Goal: Task Accomplishment & Management: Manage account settings

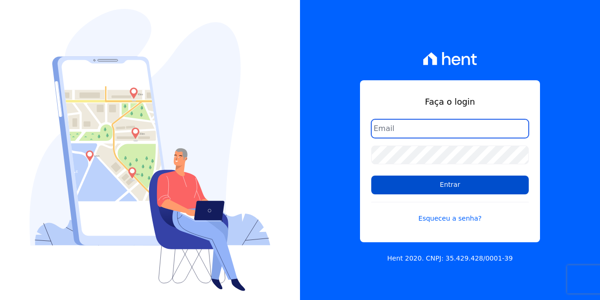
type input "[EMAIL_ADDRESS][DOMAIN_NAME]"
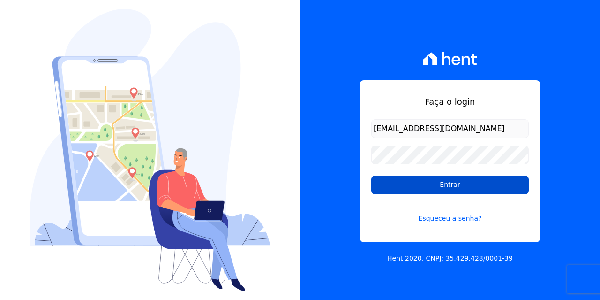
click at [451, 184] on input "Entrar" at bounding box center [450, 184] width 158 height 19
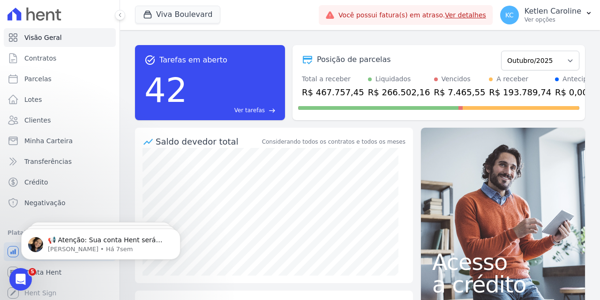
click at [288, 33] on div "task_alt Tarefas em aberto 42 Ver tarefas east Posição de parcelas Dezembro/202…" at bounding box center [360, 165] width 480 height 270
click at [48, 114] on link "Clientes" at bounding box center [60, 120] width 112 height 19
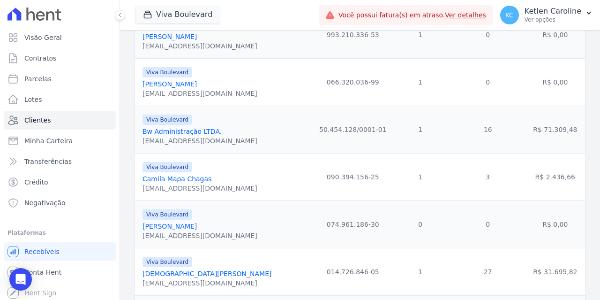
scroll to position [314, 0]
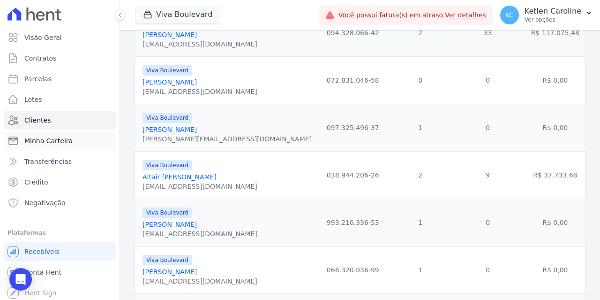
click at [61, 140] on span "Minha Carteira" at bounding box center [48, 140] width 48 height 9
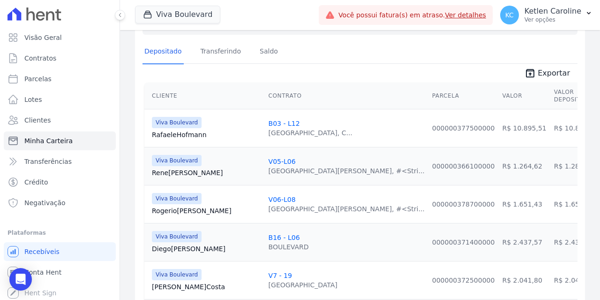
scroll to position [109, 0]
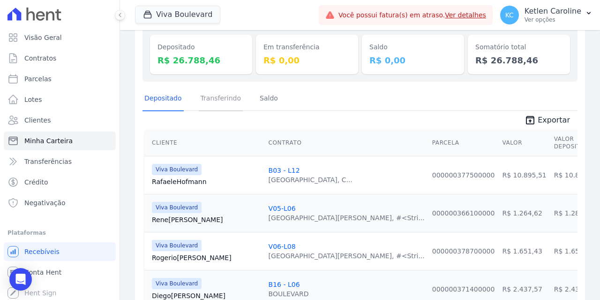
click at [222, 104] on link "Transferindo" at bounding box center [221, 99] width 45 height 24
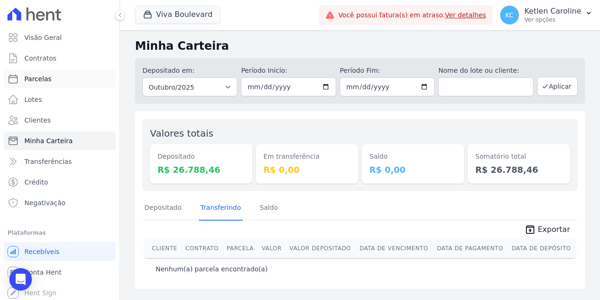
click at [48, 81] on link "Parcelas" at bounding box center [60, 78] width 112 height 19
select select
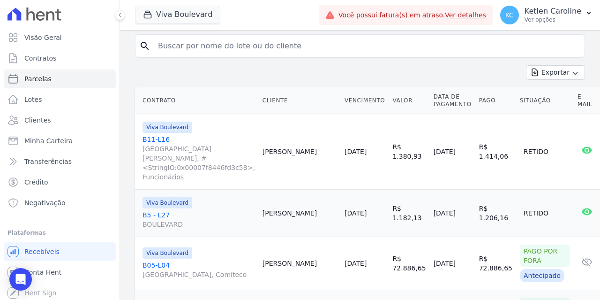
scroll to position [94, 0]
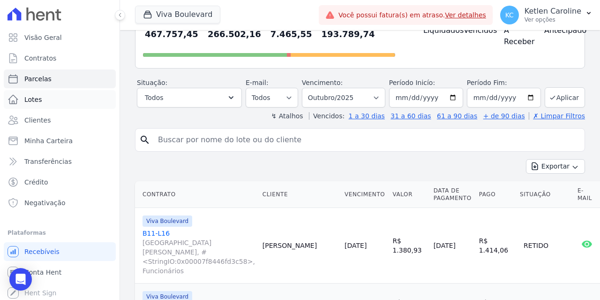
click at [63, 100] on link "Lotes" at bounding box center [60, 99] width 112 height 19
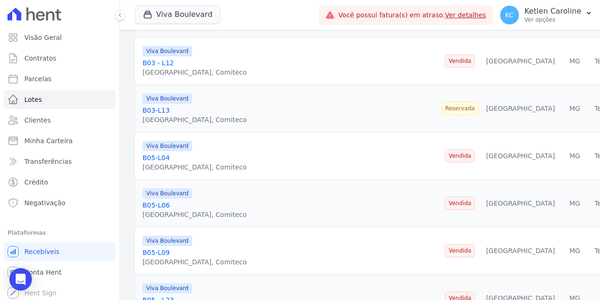
scroll to position [281, 0]
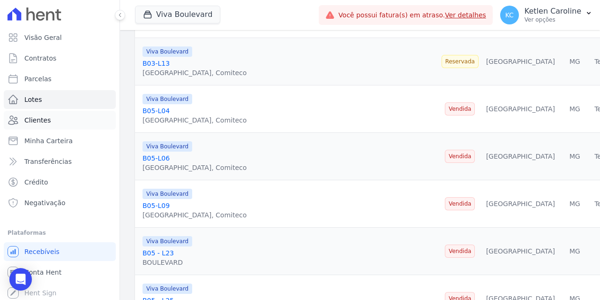
click at [36, 118] on span "Clientes" at bounding box center [37, 119] width 26 height 9
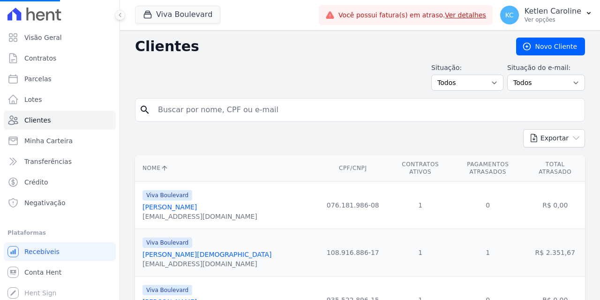
click at [204, 104] on input "search" at bounding box center [366, 109] width 428 height 19
click at [216, 110] on input "search" at bounding box center [366, 109] width 428 height 19
paste input "[PERSON_NAME]"
type input "[PERSON_NAME]"
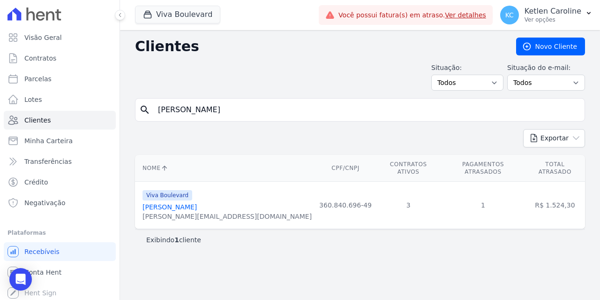
click at [197, 203] on link "[PERSON_NAME]" at bounding box center [170, 207] width 54 height 8
click at [194, 203] on link "[PERSON_NAME]" at bounding box center [170, 207] width 54 height 8
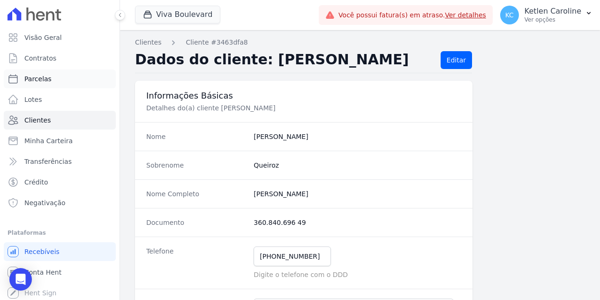
click at [54, 80] on link "Parcelas" at bounding box center [60, 78] width 112 height 19
select select
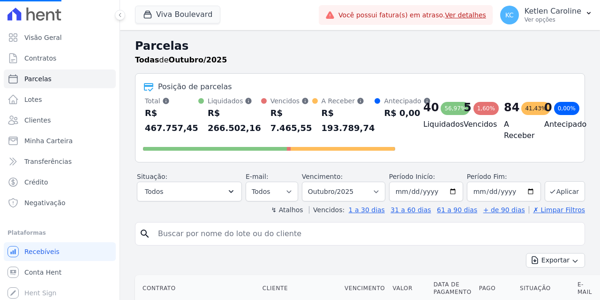
click at [213, 241] on input "search" at bounding box center [366, 233] width 428 height 19
paste input "[PERSON_NAME]"
type input "[PERSON_NAME]"
select select
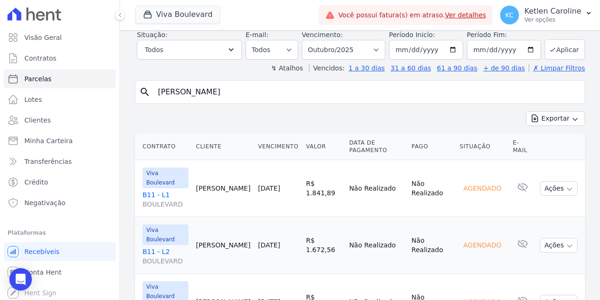
scroll to position [94, 0]
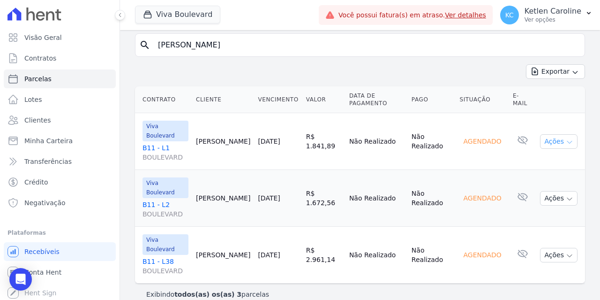
click at [555, 146] on button "Ações" at bounding box center [559, 141] width 38 height 15
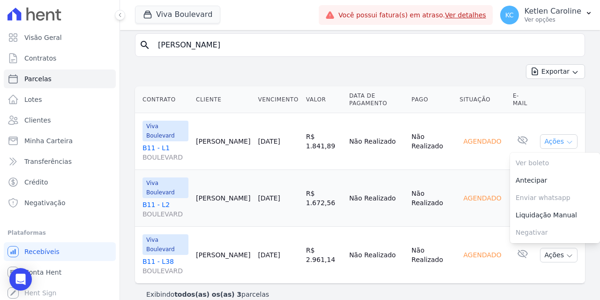
click at [556, 142] on button "Ações" at bounding box center [559, 141] width 38 height 15
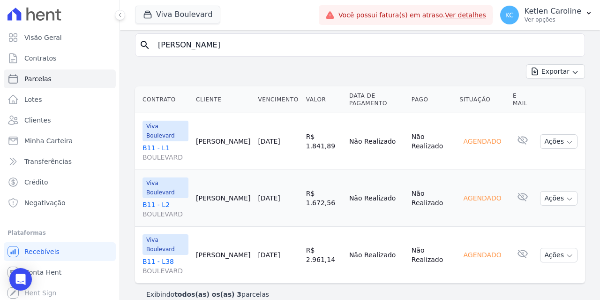
click at [153, 150] on link "B11 - [GEOGRAPHIC_DATA]" at bounding box center [166, 152] width 46 height 19
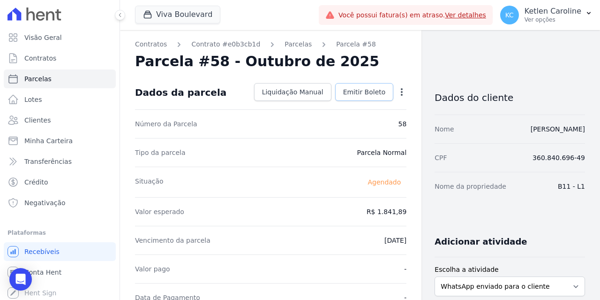
click at [367, 97] on link "Emitir Boleto" at bounding box center [364, 92] width 59 height 18
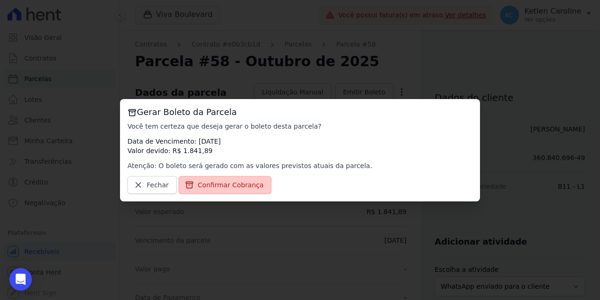
click at [224, 186] on span "Confirmar Cobrança" at bounding box center [231, 184] width 66 height 9
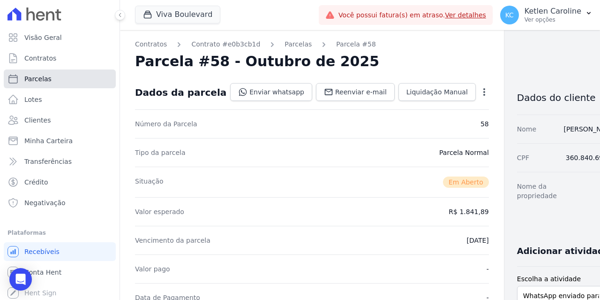
click at [47, 79] on span "Parcelas" at bounding box center [37, 78] width 27 height 9
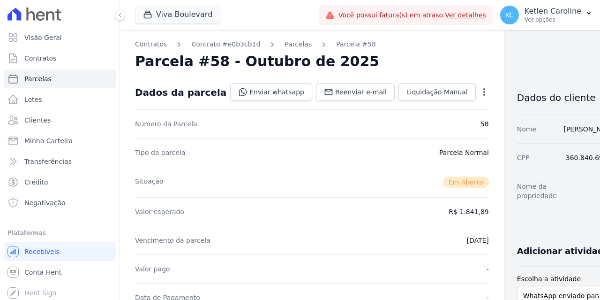
select select
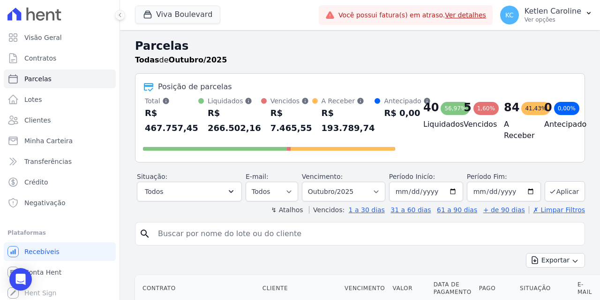
click at [181, 232] on input "search" at bounding box center [366, 233] width 428 height 19
paste input "[PERSON_NAME]"
type input "[PERSON_NAME]"
select select
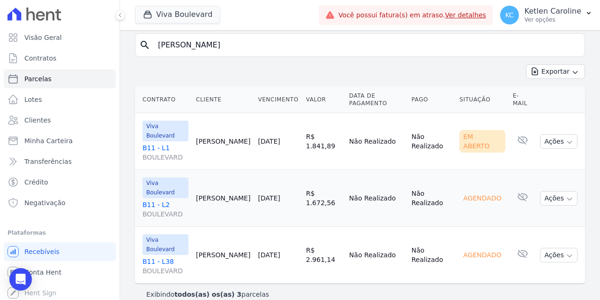
scroll to position [106, 0]
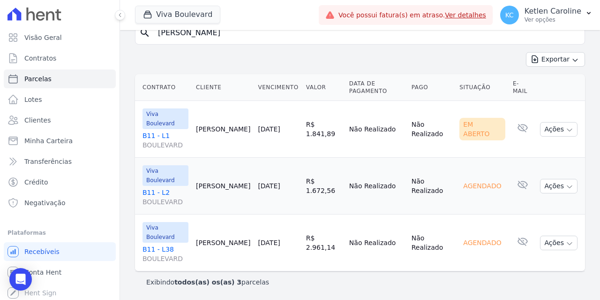
click at [155, 188] on link "B11 - [GEOGRAPHIC_DATA]" at bounding box center [166, 197] width 46 height 19
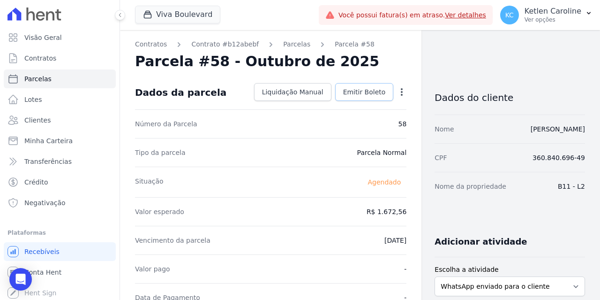
click at [368, 96] on span "Emitir Boleto" at bounding box center [364, 91] width 43 height 9
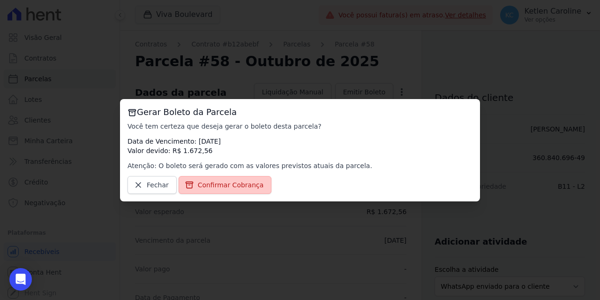
click at [239, 181] on span "Confirmar Cobrança" at bounding box center [231, 184] width 66 height 9
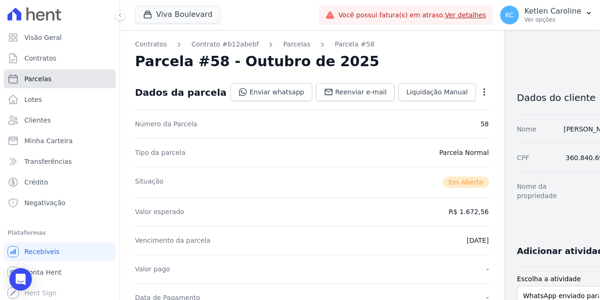
click at [43, 83] on span "Parcelas" at bounding box center [37, 78] width 27 height 9
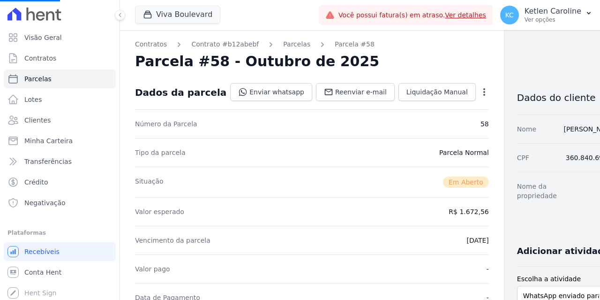
select select
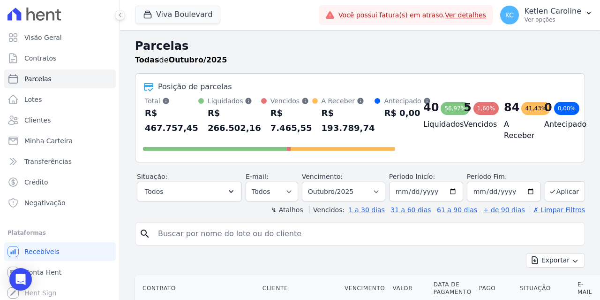
click at [217, 228] on input "search" at bounding box center [366, 233] width 428 height 19
paste input "[PERSON_NAME]"
type input "[PERSON_NAME]"
select select
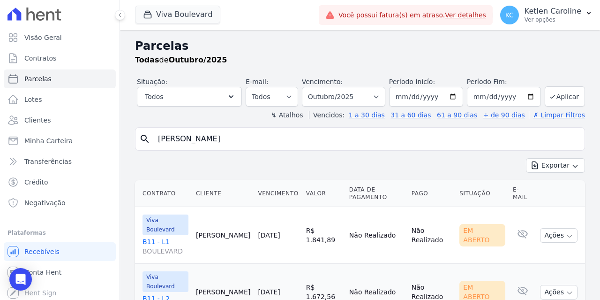
scroll to position [94, 0]
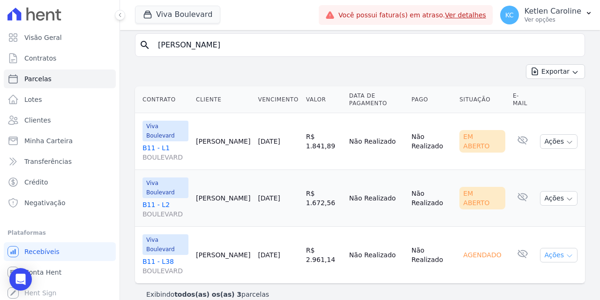
click at [557, 257] on button "Ações" at bounding box center [559, 255] width 38 height 15
click at [162, 263] on link "B11 - [GEOGRAPHIC_DATA]" at bounding box center [166, 265] width 46 height 19
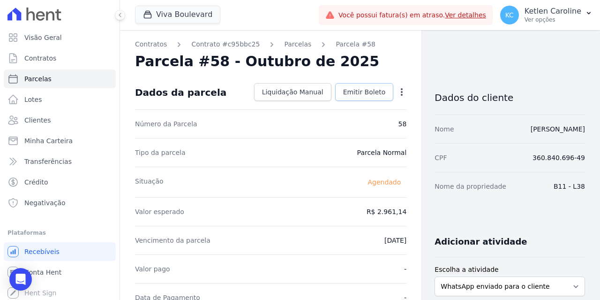
click at [353, 97] on link "Emitir Boleto" at bounding box center [364, 92] width 59 height 18
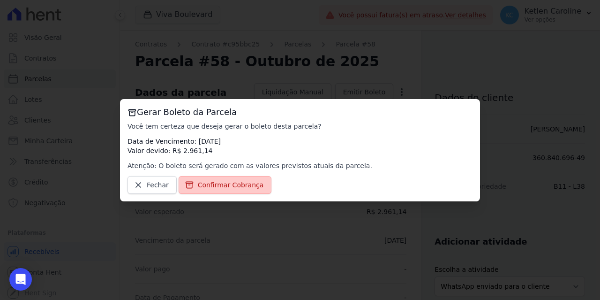
click at [218, 183] on span "Confirmar Cobrança" at bounding box center [231, 184] width 66 height 9
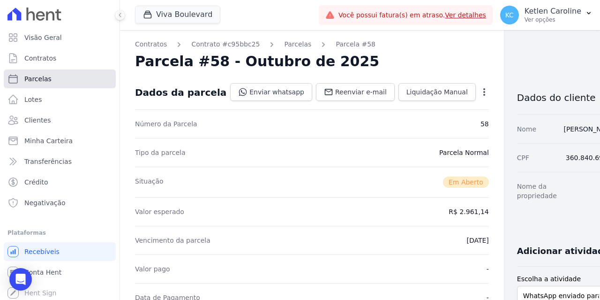
click at [58, 78] on link "Parcelas" at bounding box center [60, 78] width 112 height 19
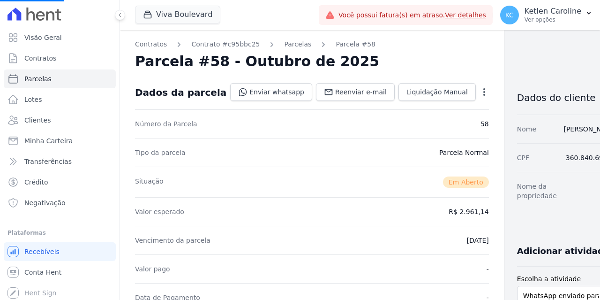
select select
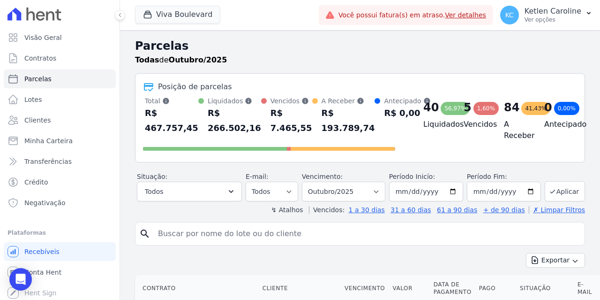
click at [273, 239] on input "search" at bounding box center [366, 233] width 428 height 19
paste input "[PERSON_NAME]"
type input "[PERSON_NAME]"
select select
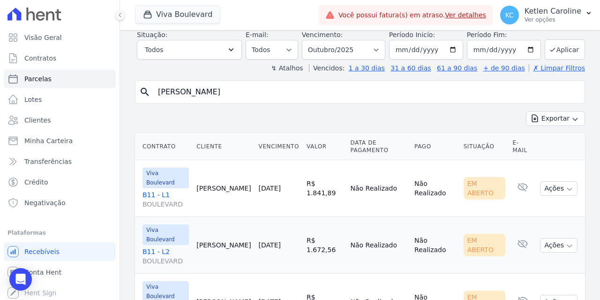
scroll to position [94, 0]
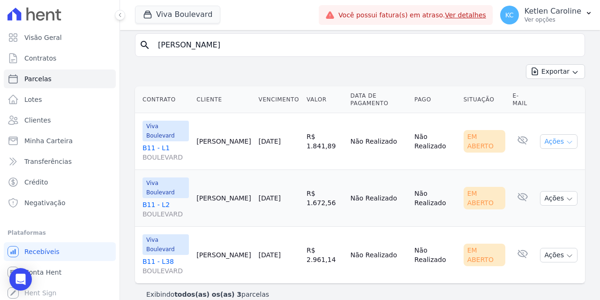
click at [566, 141] on icon "button" at bounding box center [570, 142] width 8 height 8
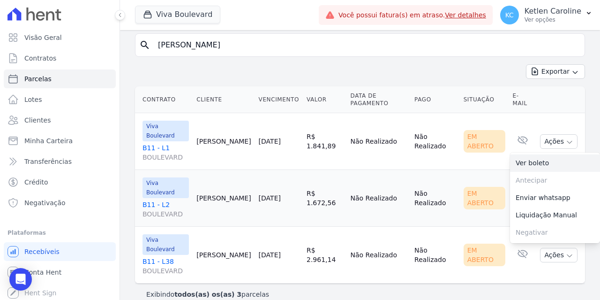
click at [529, 167] on link "Ver boleto" at bounding box center [555, 162] width 90 height 17
click at [478, 204] on div "Em Aberto" at bounding box center [485, 198] width 42 height 23
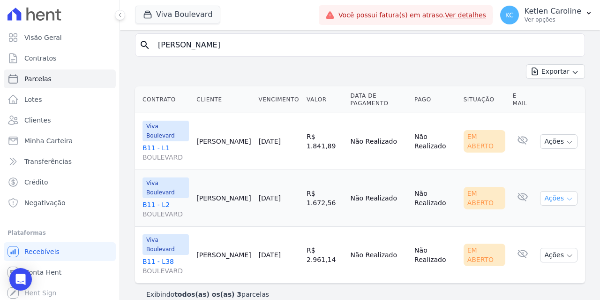
click at [545, 196] on button "Ações" at bounding box center [559, 198] width 38 height 15
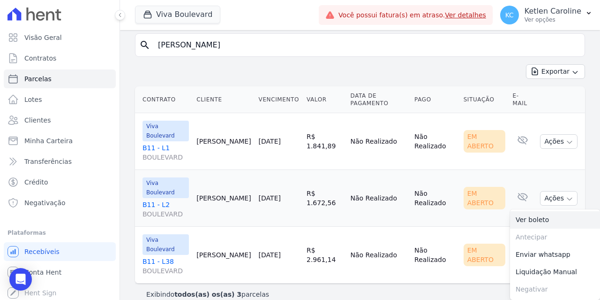
click at [532, 216] on link "Ver boleto" at bounding box center [555, 219] width 90 height 17
click at [481, 241] on td "Em Aberto" at bounding box center [484, 254] width 49 height 57
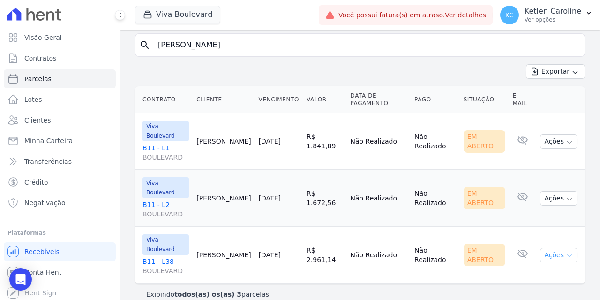
click at [557, 257] on button "Ações" at bounding box center [559, 255] width 38 height 15
click at [528, 277] on link "Ver boleto" at bounding box center [555, 276] width 90 height 17
